Goal: Information Seeking & Learning: Check status

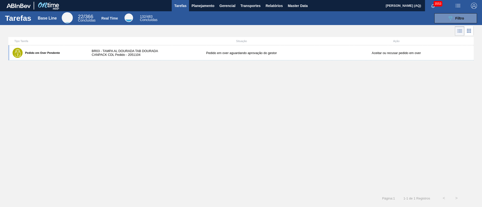
click at [356, 98] on div "Pedido em Over Pendente BR03 - TAMPA AL DOURADA TAB DOURADA CANPACK CDL Pedido …" at bounding box center [240, 118] width 465 height 147
click at [195, 6] on span "Planejamento" at bounding box center [202, 6] width 23 height 6
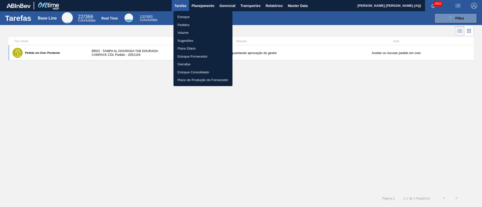
click at [183, 18] on li "Estoque" at bounding box center [202, 17] width 59 height 8
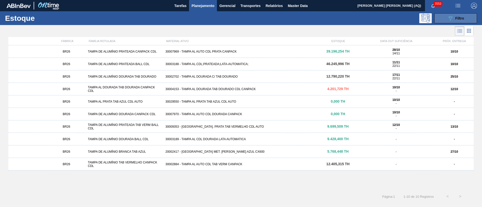
click at [450, 19] on icon "089F7B8B-B2A5-4AFE-B5C0-19BA573D28AC" at bounding box center [450, 18] width 6 height 6
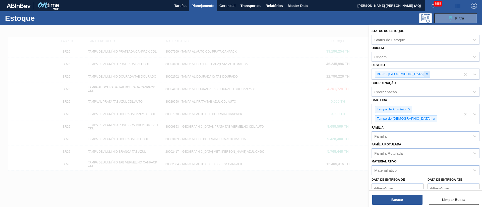
click at [425, 75] on icon at bounding box center [427, 75] width 4 height 4
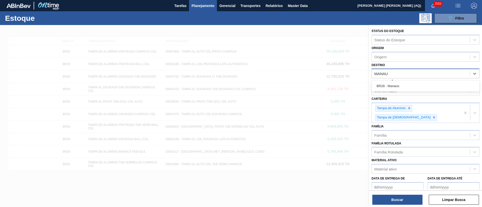
type input "MANAUS"
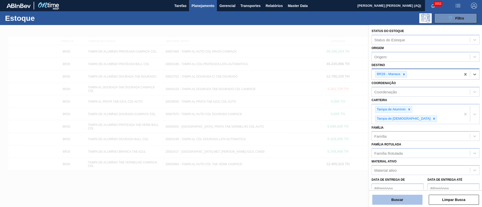
click at [390, 195] on button "Buscar" at bounding box center [397, 200] width 50 height 10
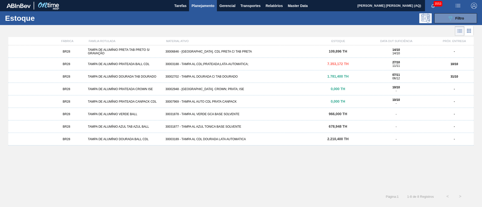
click at [255, 65] on div "30003188 - TAMPA AL.CDL;PRATEADA;LATA-AUTOMATICA;" at bounding box center [240, 64] width 155 height 4
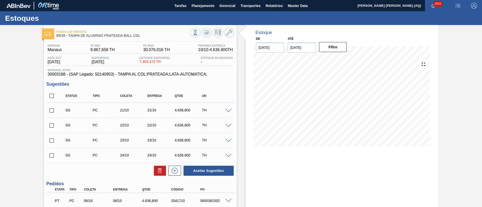
click at [51, 95] on input "checkbox" at bounding box center [51, 96] width 11 height 11
checkbox input "true"
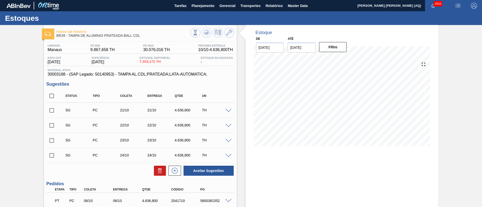
checkbox input "true"
click at [163, 170] on button at bounding box center [160, 171] width 12 height 10
checkbox input "false"
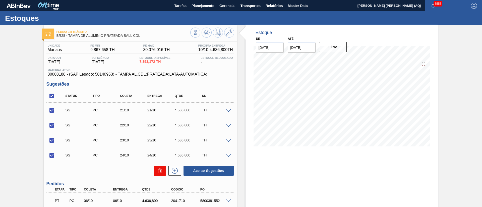
checkbox input "false"
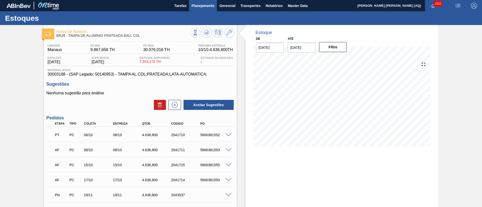
click at [210, 11] on button "Planejamento" at bounding box center [203, 5] width 28 height 11
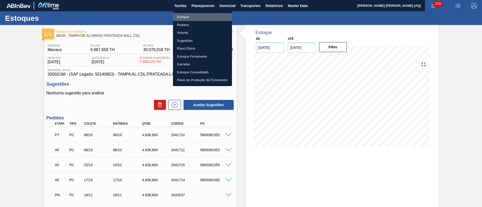
click at [185, 17] on li "Estoque" at bounding box center [202, 17] width 59 height 8
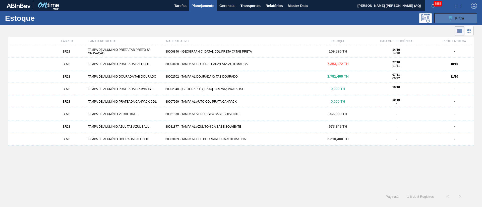
click at [461, 18] on span "Filtro" at bounding box center [459, 18] width 9 height 4
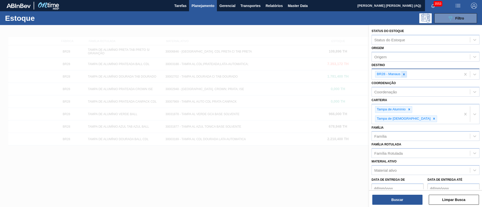
click at [404, 75] on icon at bounding box center [404, 75] width 4 height 4
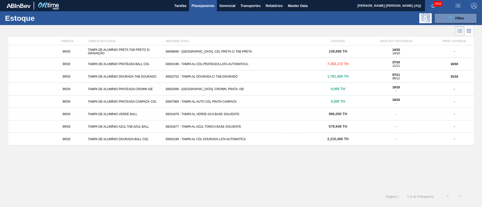
click at [332, 184] on div "BR28 TAMPA DE ALUMÍNIO PRETA TAB PRETO S/ GRAVAÇÃO 30006846 - [GEOGRAPHIC_DATA]…" at bounding box center [240, 116] width 465 height 142
click at [291, 161] on div "BR28 TAMPA DE ALUMÍNIO PRETA TAB PRETO S/ GRAVAÇÃO 30006846 - [GEOGRAPHIC_DATA]…" at bounding box center [240, 116] width 465 height 142
click at [200, 5] on span "Planejamento" at bounding box center [202, 6] width 23 height 6
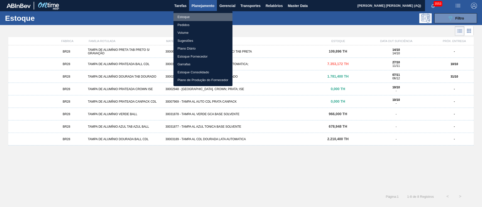
click at [191, 15] on li "Estoque" at bounding box center [202, 17] width 59 height 8
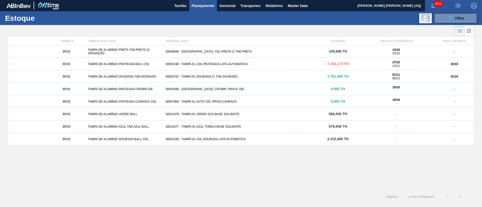
click at [162, 158] on div "BR28 TAMPA DE ALUMÍNIO PRETA TAB PRETO S/ GRAVAÇÃO 30006846 - [GEOGRAPHIC_DATA]…" at bounding box center [240, 116] width 465 height 142
click at [465, 16] on button "089F7B8B-B2A5-4AFE-B5C0-19BA573D28AC Filtro" at bounding box center [455, 18] width 43 height 10
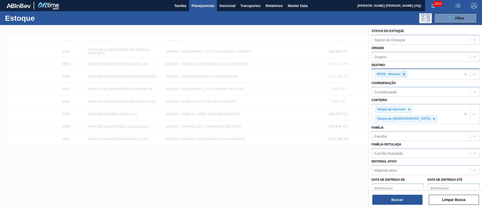
click at [402, 75] on icon at bounding box center [404, 75] width 4 height 4
type input "JACARE"
click at [410, 198] on button "Buscar" at bounding box center [397, 200] width 50 height 10
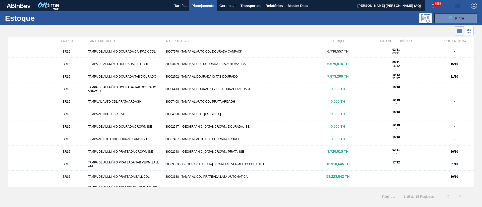
click at [227, 152] on div "30002948 - [GEOGRAPHIC_DATA]. CROWN; PRATA; ISE" at bounding box center [240, 152] width 155 height 4
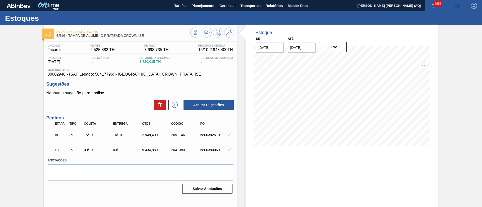
click at [228, 151] on span at bounding box center [228, 150] width 6 height 4
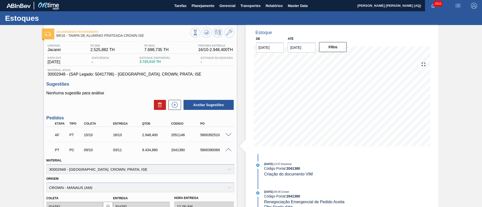
click at [226, 148] on div at bounding box center [229, 150] width 10 height 4
click at [295, 49] on input "[DATE]" at bounding box center [301, 48] width 28 height 10
click at [344, 59] on button "Next Month" at bounding box center [344, 60] width 4 height 4
click at [292, 114] on div "30" at bounding box center [293, 116] width 7 height 7
type input "[DATE]"
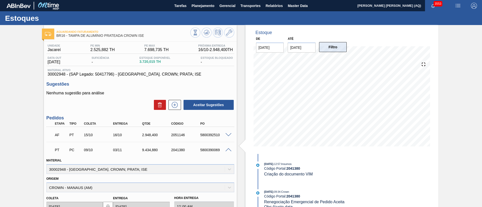
click at [327, 44] on button "Filtro" at bounding box center [333, 47] width 28 height 10
click at [228, 134] on span at bounding box center [228, 135] width 6 height 4
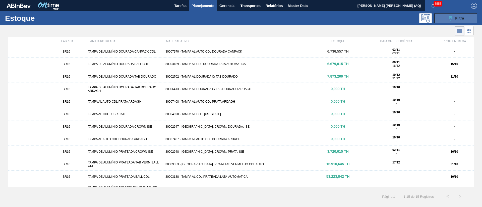
click at [451, 17] on icon "089F7B8B-B2A5-4AFE-B5C0-19BA573D28AC" at bounding box center [450, 18] width 6 height 6
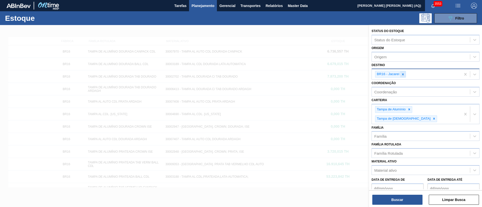
click at [401, 73] on icon at bounding box center [403, 75] width 4 height 4
type input "I"
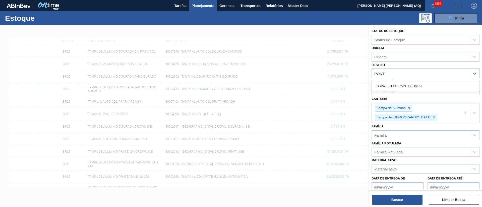
type input "PONTA"
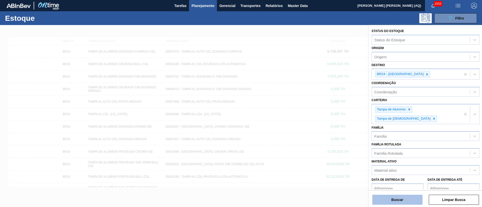
click at [392, 196] on button "Buscar" at bounding box center [397, 200] width 50 height 10
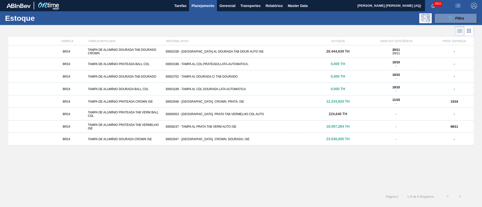
click at [221, 101] on div "30002948 - [GEOGRAPHIC_DATA]. CROWN; PRATA; ISE" at bounding box center [240, 102] width 155 height 4
click at [344, 45] on div "FÁBRICA FAMÍLIA ROTULADA MATERIAL ATIVO ESTOQUE DATA OUT SUFICIÊNCIA PRÓX. ENTR…" at bounding box center [240, 41] width 465 height 8
click at [344, 51] on span "26.444,639 TH" at bounding box center [337, 51] width 23 height 4
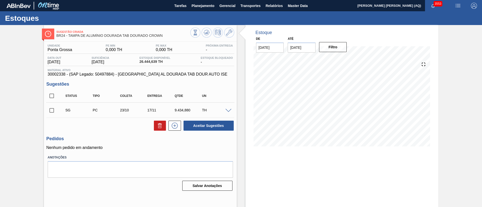
click at [35, 67] on div "Sugestão Criada BR24 - [GEOGRAPHIC_DATA] DE ALUMÍNIO DOURADA TAB DOURADO CROWN …" at bounding box center [241, 120] width 482 height 191
